Goal: Task Accomplishment & Management: Manage account settings

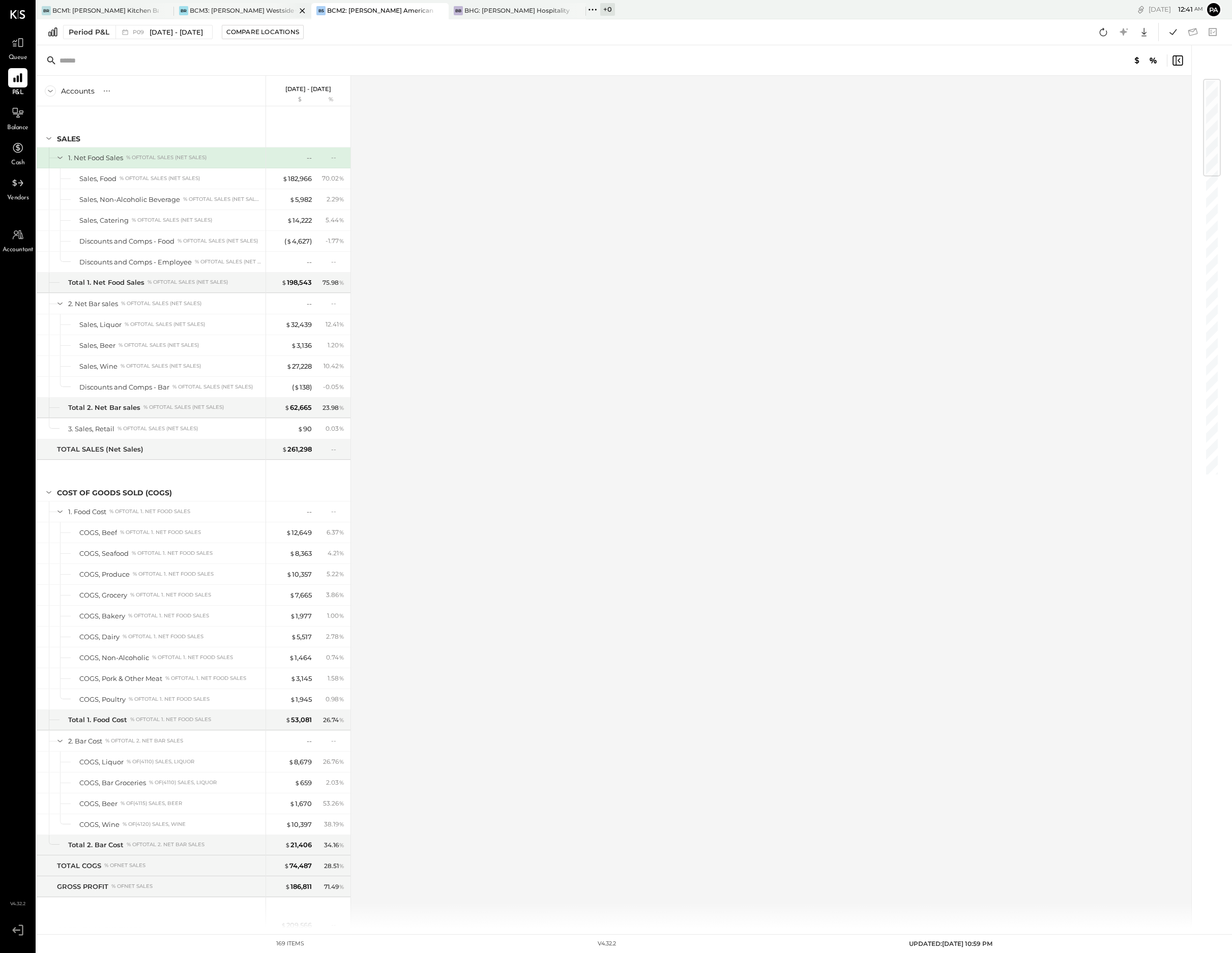
click at [277, 7] on div at bounding box center [293, 10] width 36 height 15
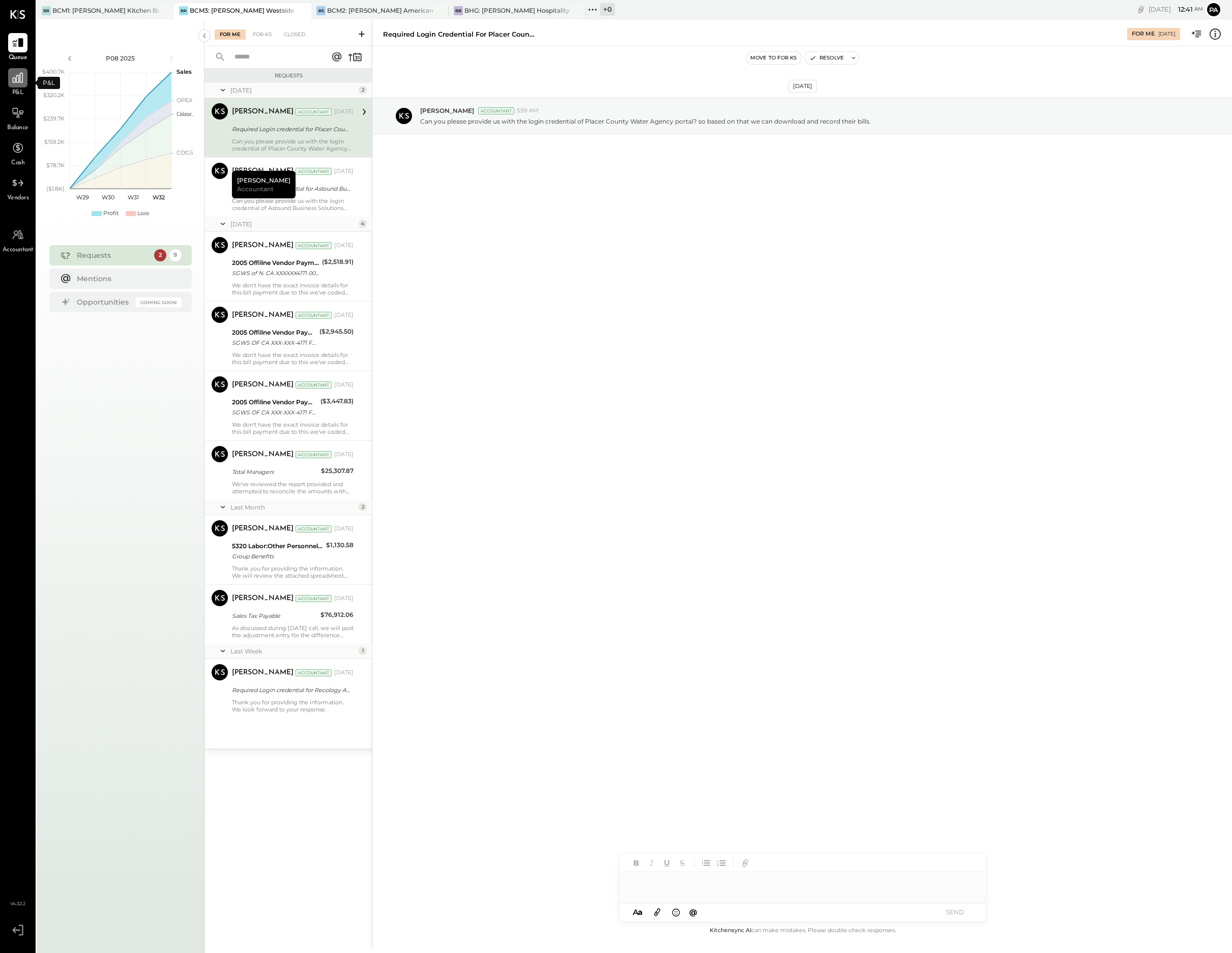
click at [16, 81] on icon at bounding box center [18, 78] width 10 height 10
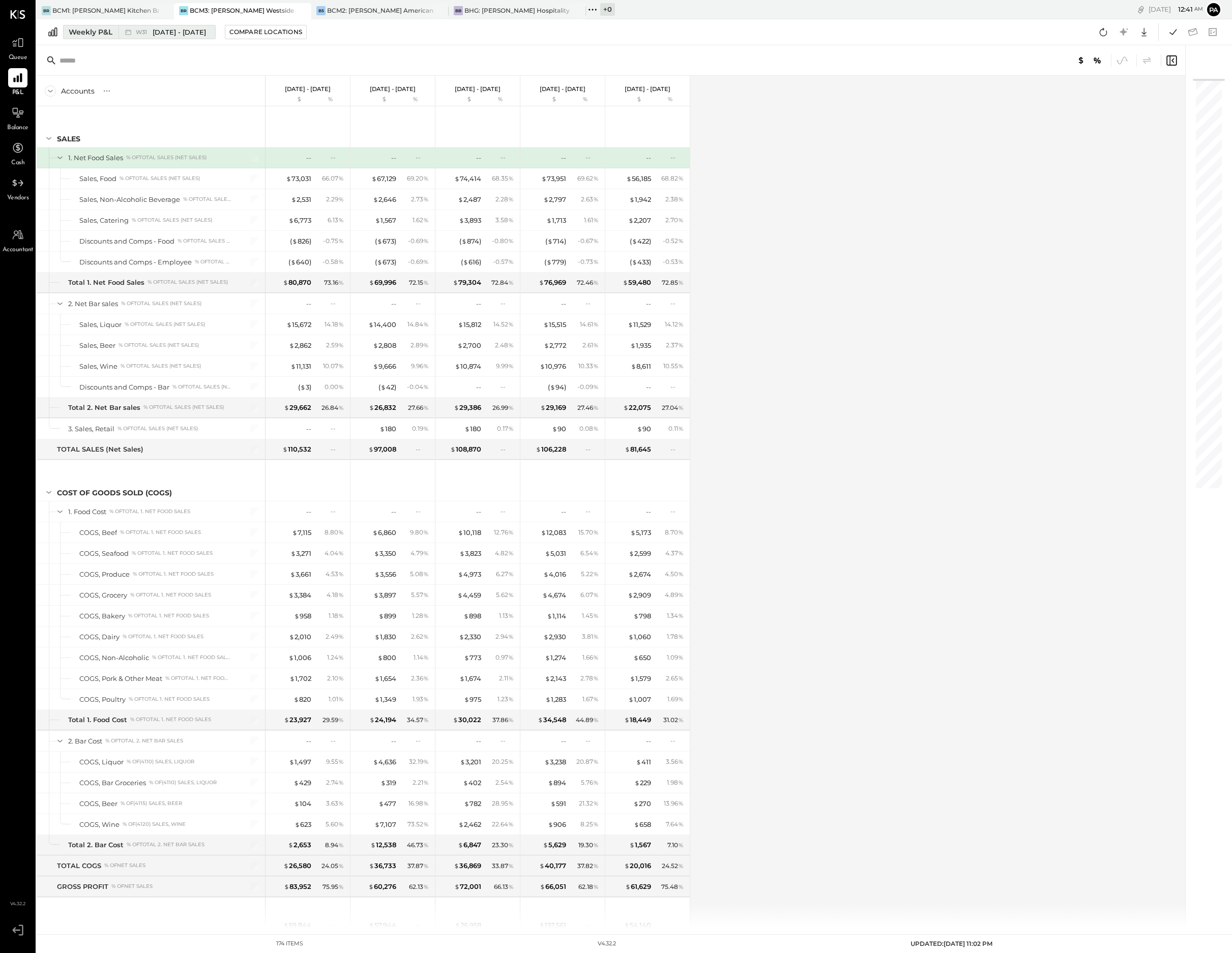
click at [185, 31] on span "[DATE] - [DATE]" at bounding box center [179, 32] width 53 height 10
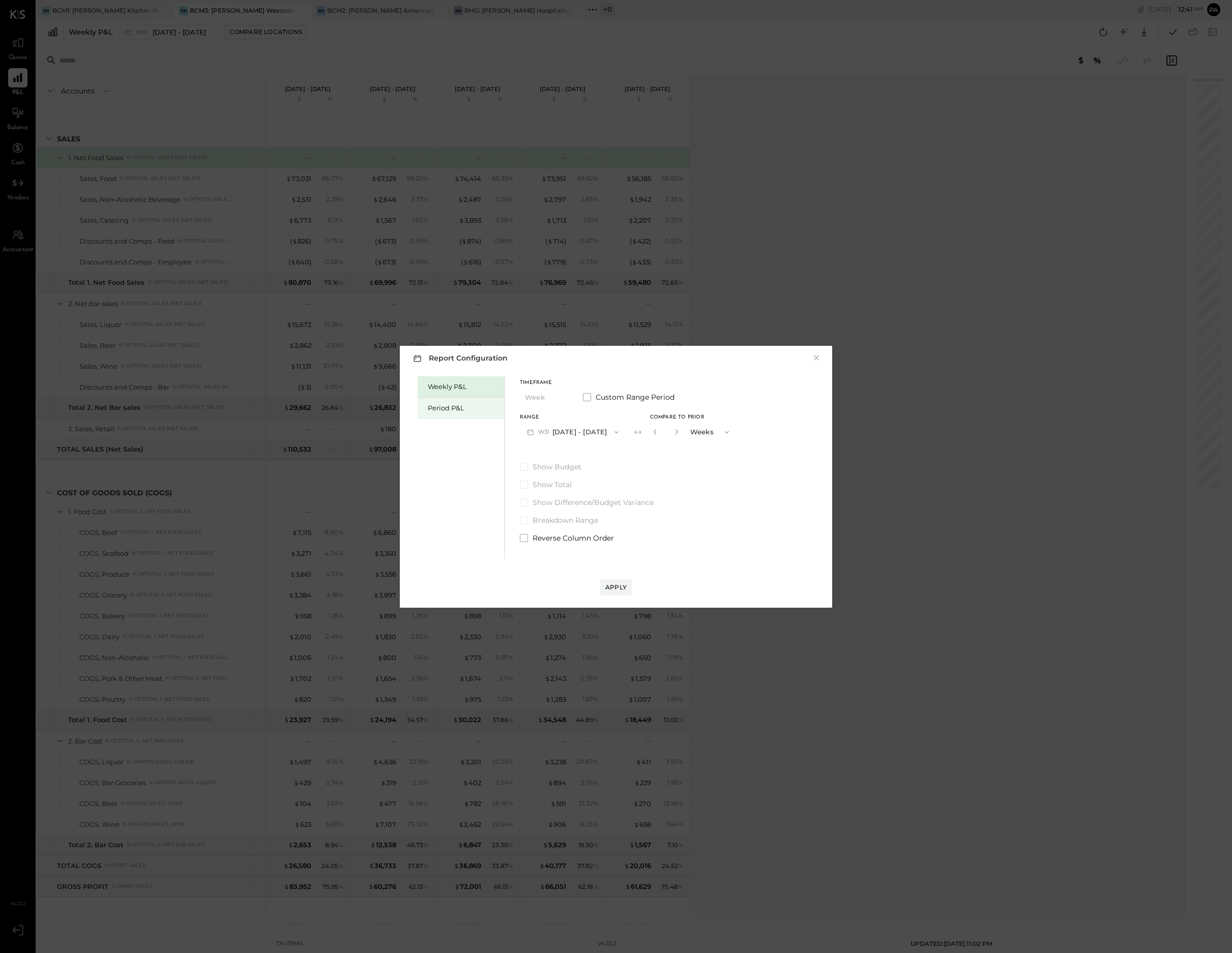
click at [464, 407] on div "Period P&L" at bounding box center [464, 408] width 72 height 10
click at [588, 397] on span at bounding box center [587, 397] width 8 height 8
click at [588, 399] on span at bounding box center [587, 397] width 8 height 8
click at [575, 432] on button "P08 [DATE] - [DATE]" at bounding box center [573, 431] width 106 height 19
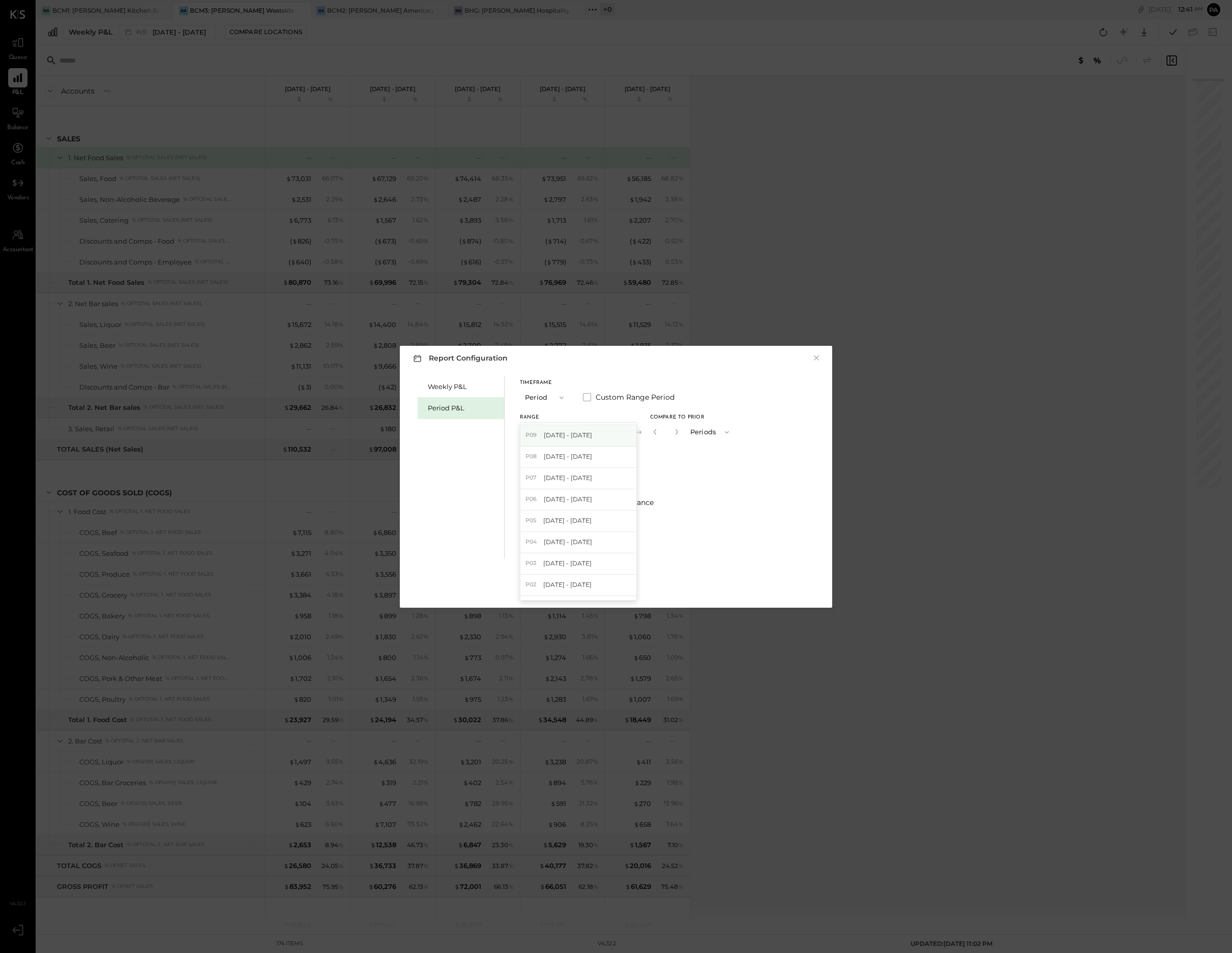
click at [567, 433] on span "[DATE] - [DATE]" at bounding box center [568, 435] width 48 height 8
click at [619, 585] on div "Apply" at bounding box center [616, 587] width 21 height 8
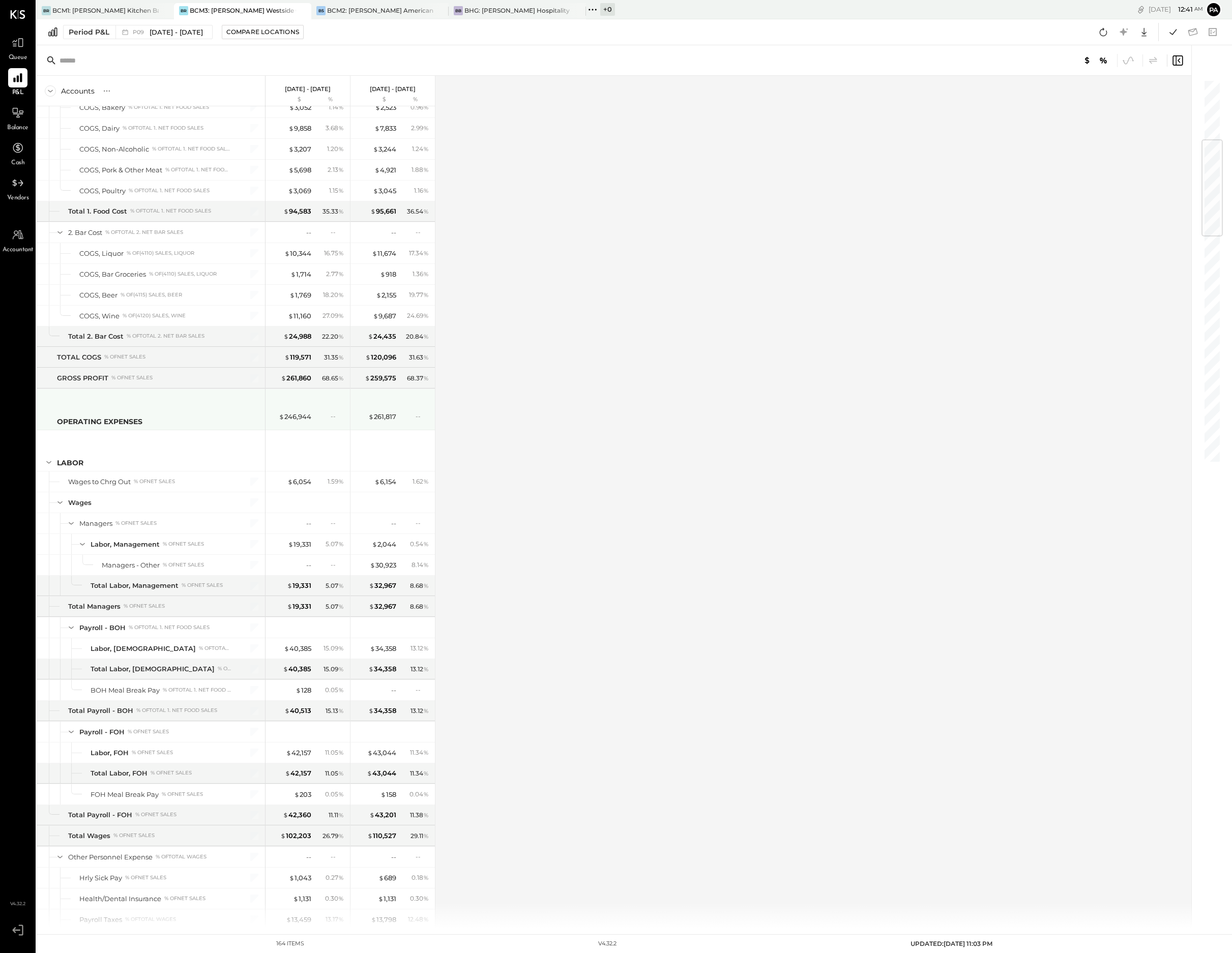
scroll to position [191, 0]
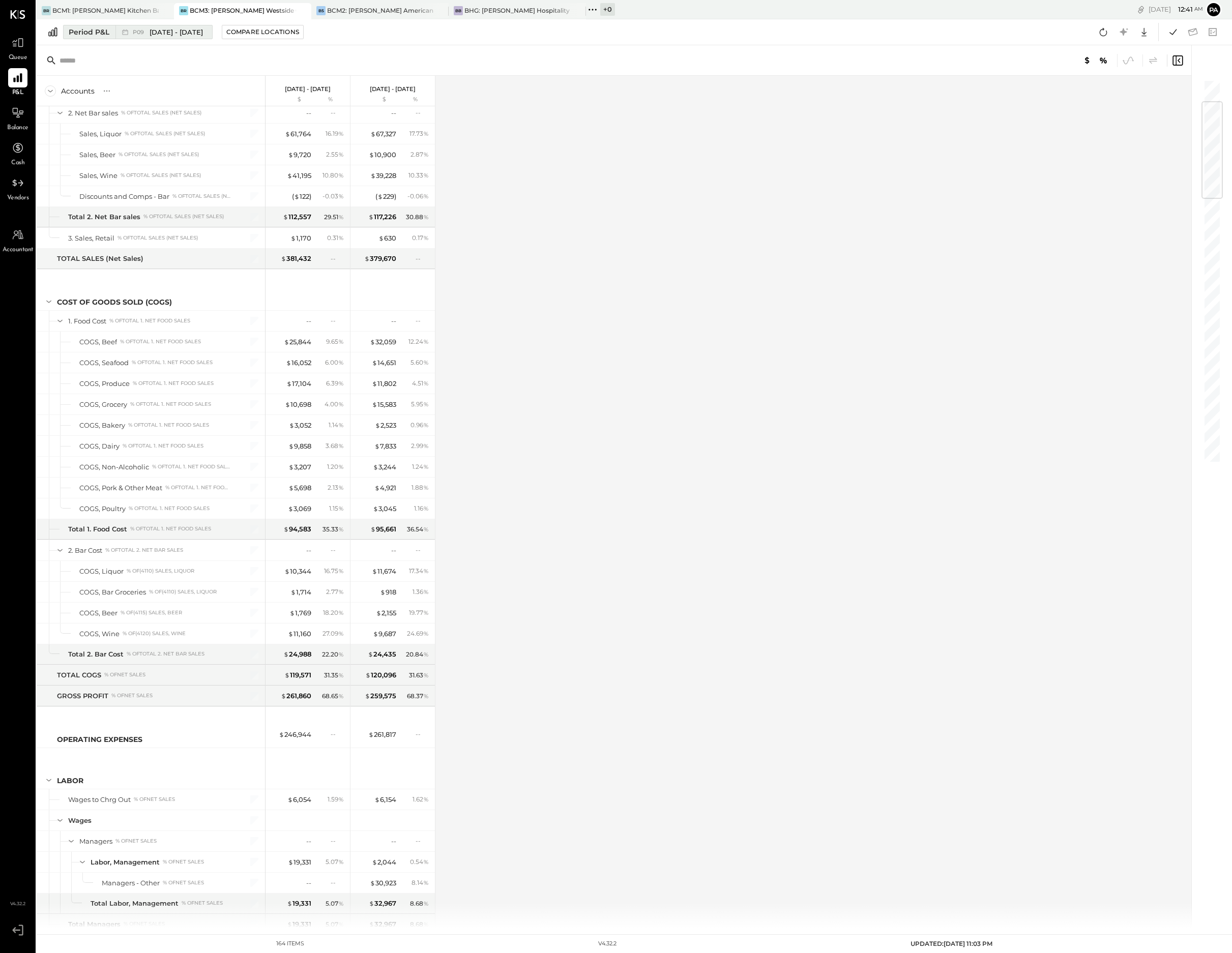
click at [170, 33] on span "[DATE] - [DATE]" at bounding box center [176, 32] width 53 height 10
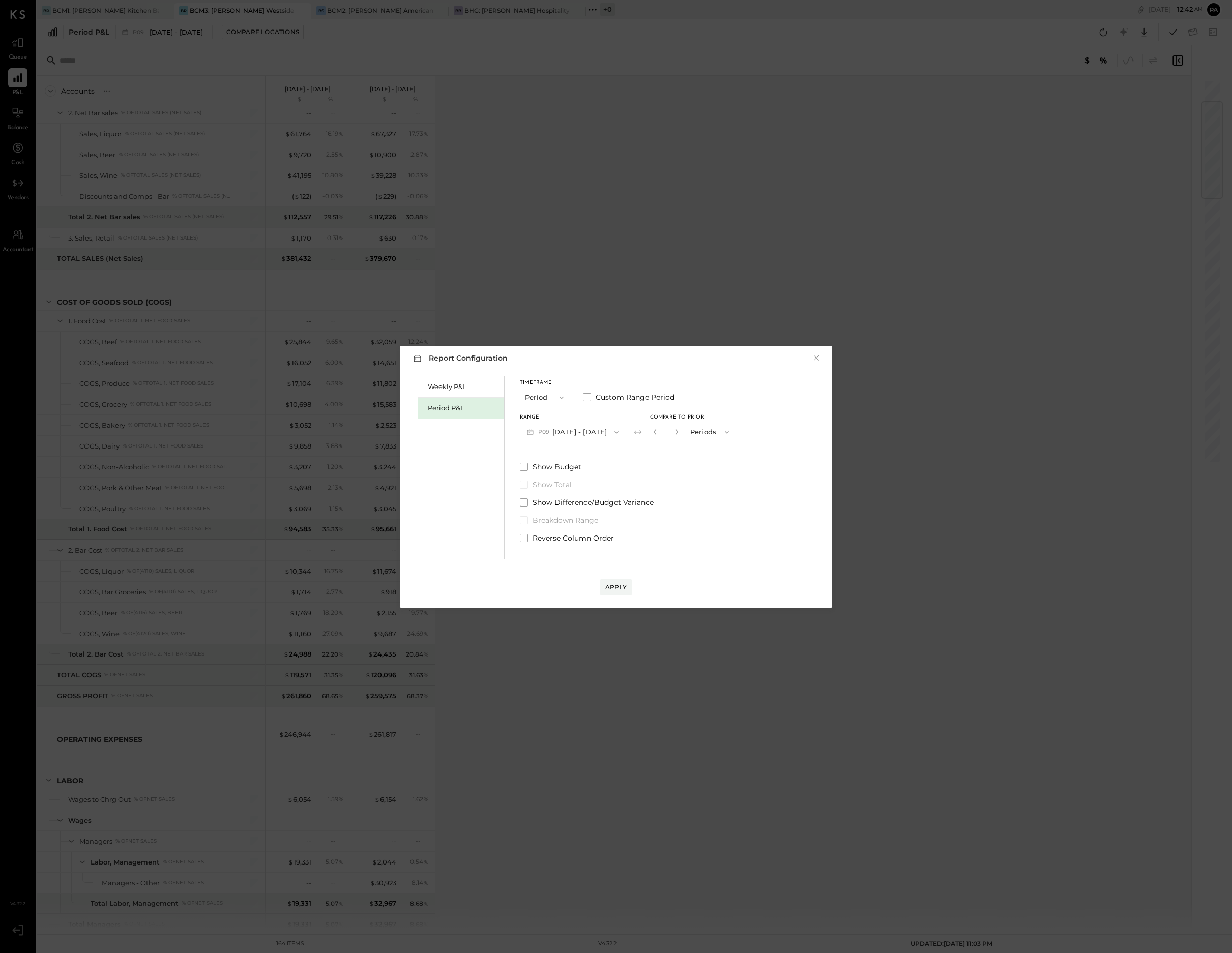
click at [638, 433] on div "Range P09 [DATE] - [DATE] Compare to Prior * Periods" at bounding box center [628, 428] width 216 height 27
click at [621, 430] on span "button" at bounding box center [614, 432] width 13 height 8
click at [590, 433] on span "[DATE] - [DATE]" at bounding box center [568, 433] width 48 height 8
click at [618, 589] on div "Apply" at bounding box center [616, 587] width 21 height 8
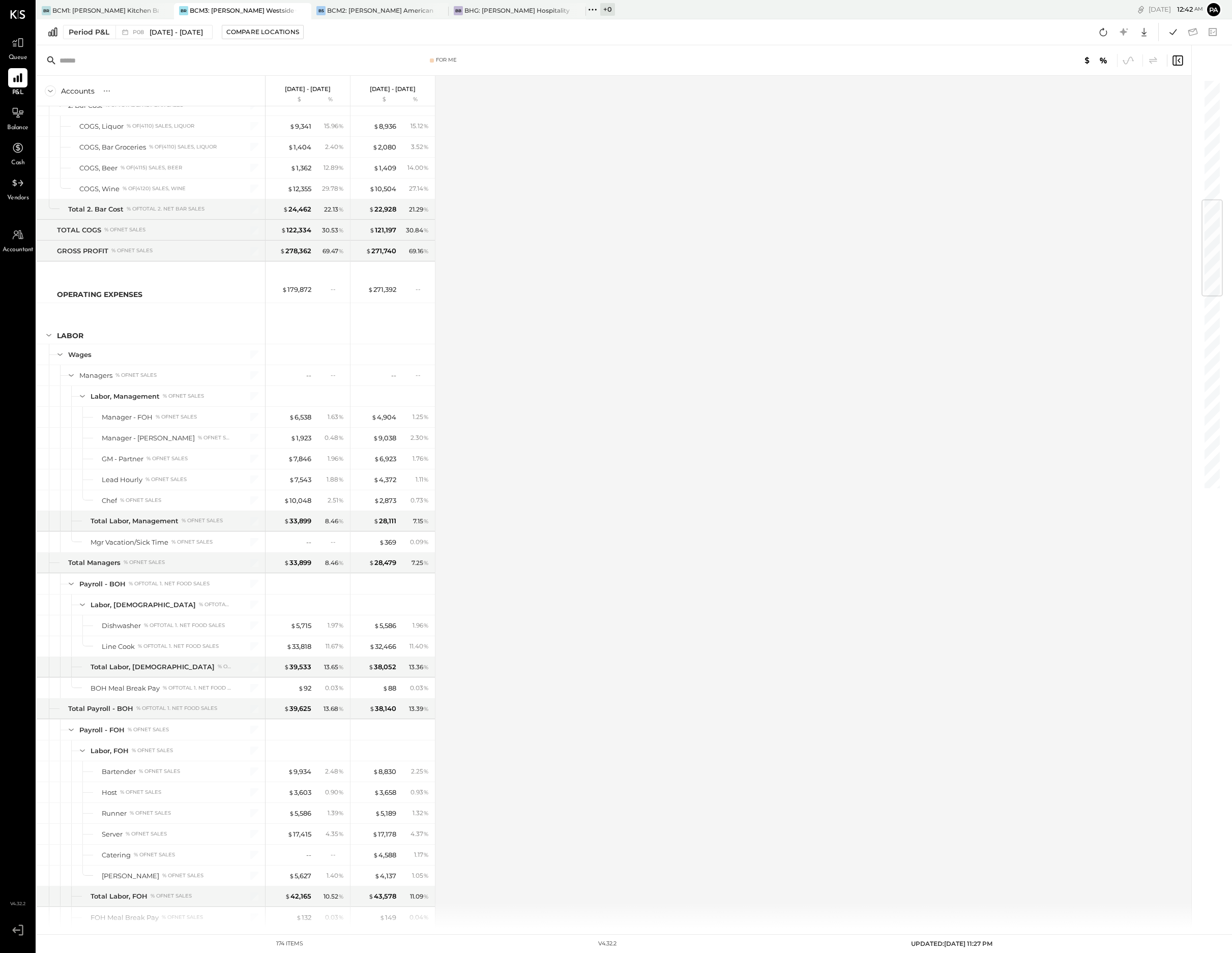
scroll to position [1017, 0]
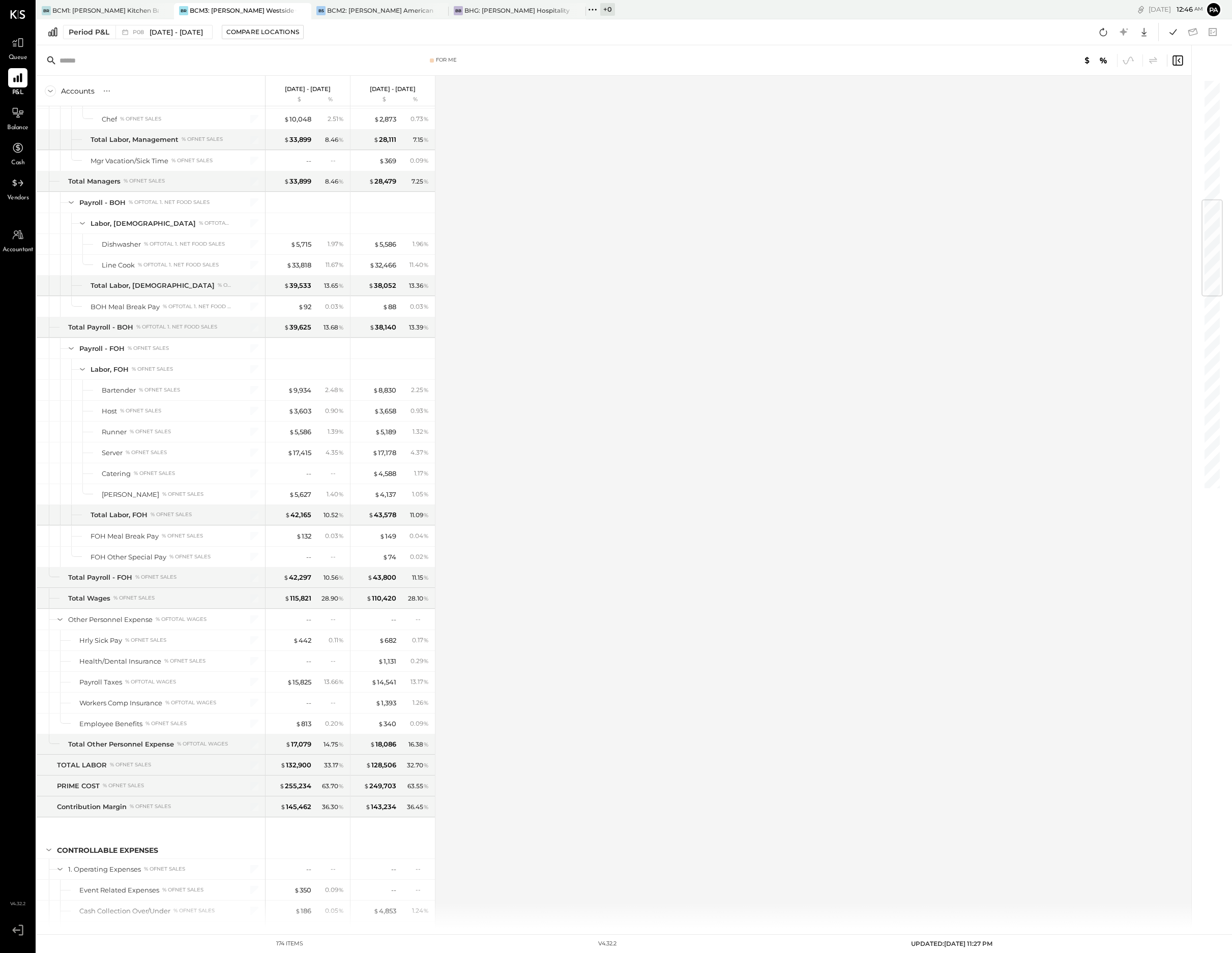
click at [18, 928] on icon at bounding box center [18, 930] width 18 height 15
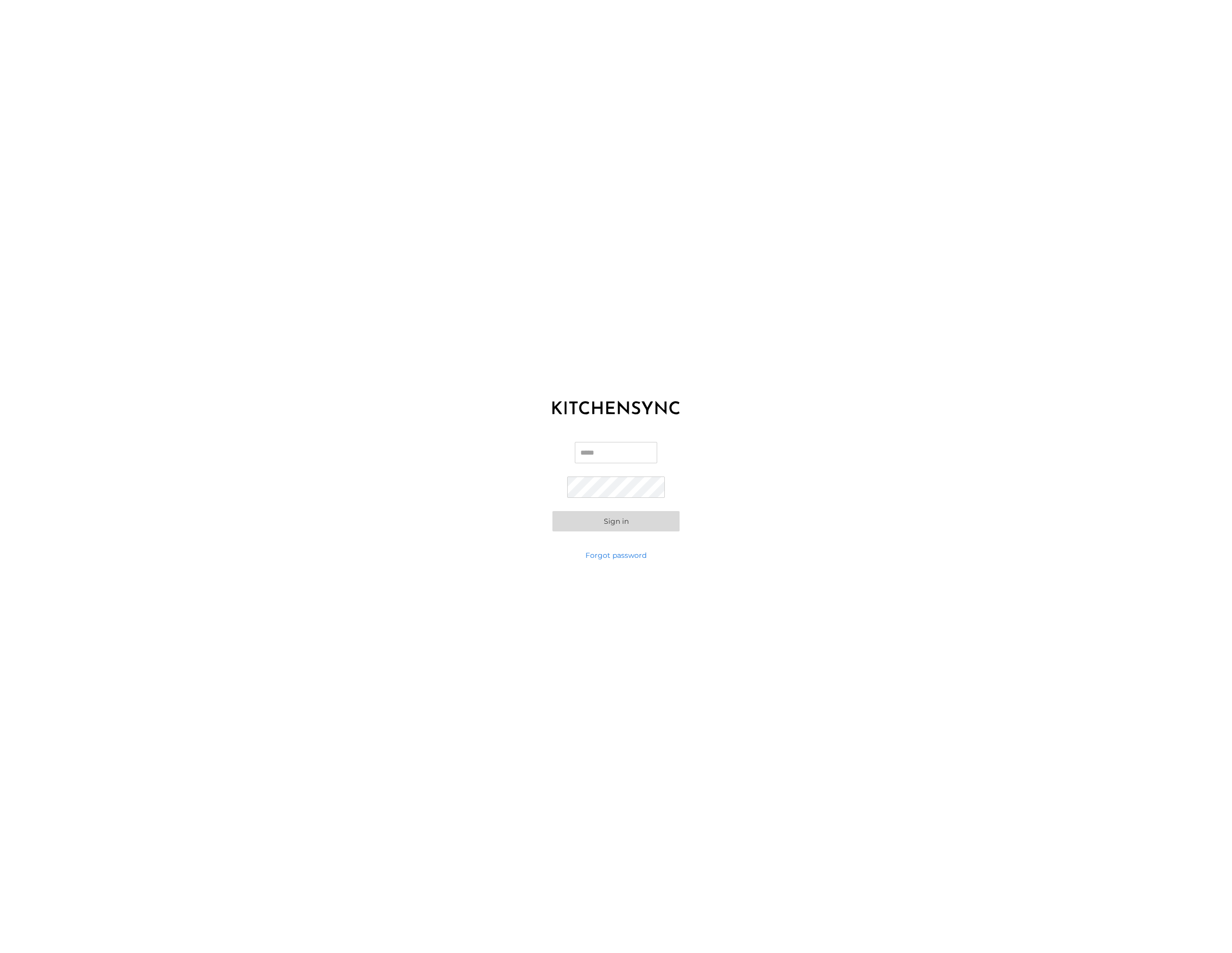
type input "**********"
